Goal: Task Accomplishment & Management: Manage account settings

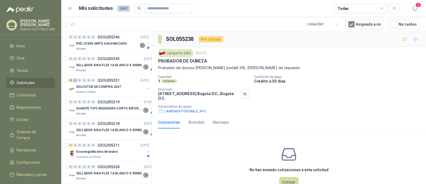
scroll to position [2, 0]
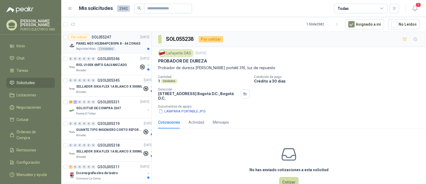
click at [121, 44] on p "PANEL NEO HS2064PCBSPA 8 - 64 ZONAS" at bounding box center [108, 43] width 64 height 5
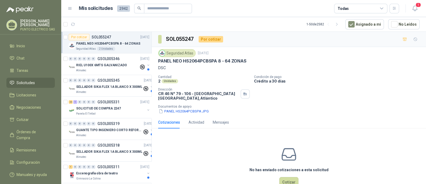
click at [67, 38] on article "Por cotizar SOL055247 09/09/25 PANEL NEO HS2064PCBSPA 8 - 64 ZONAS Seguridad At…" at bounding box center [106, 43] width 90 height 22
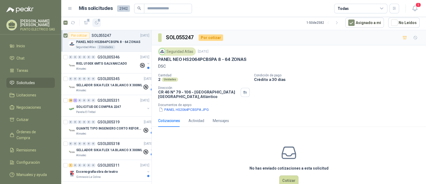
click at [96, 23] on icon "button" at bounding box center [97, 23] width 5 height 5
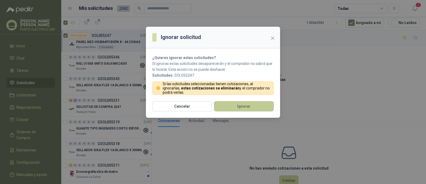
click at [251, 107] on button "Ignorar" at bounding box center [244, 106] width 60 height 10
